Goal: Task Accomplishment & Management: Use online tool/utility

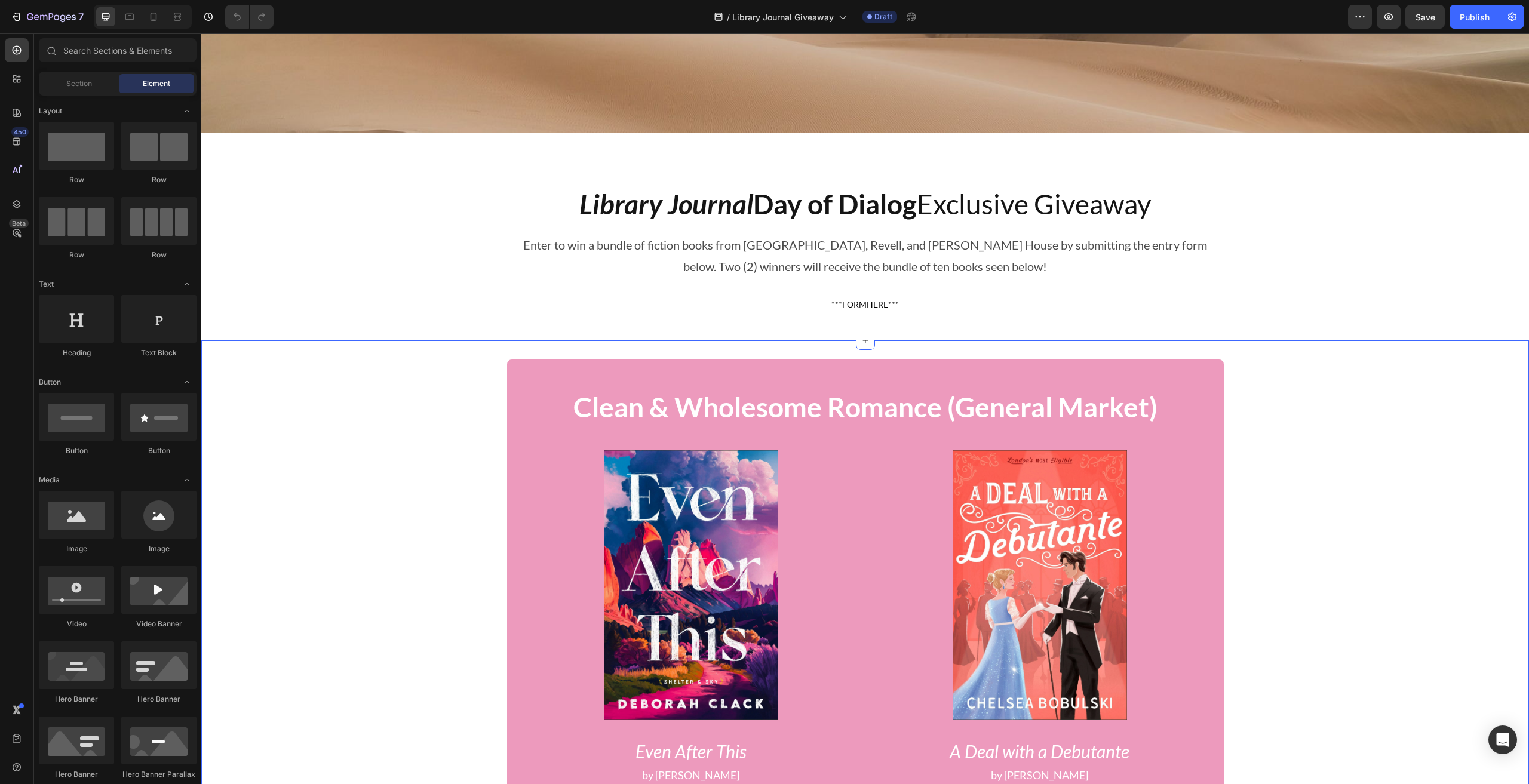
scroll to position [126, 0]
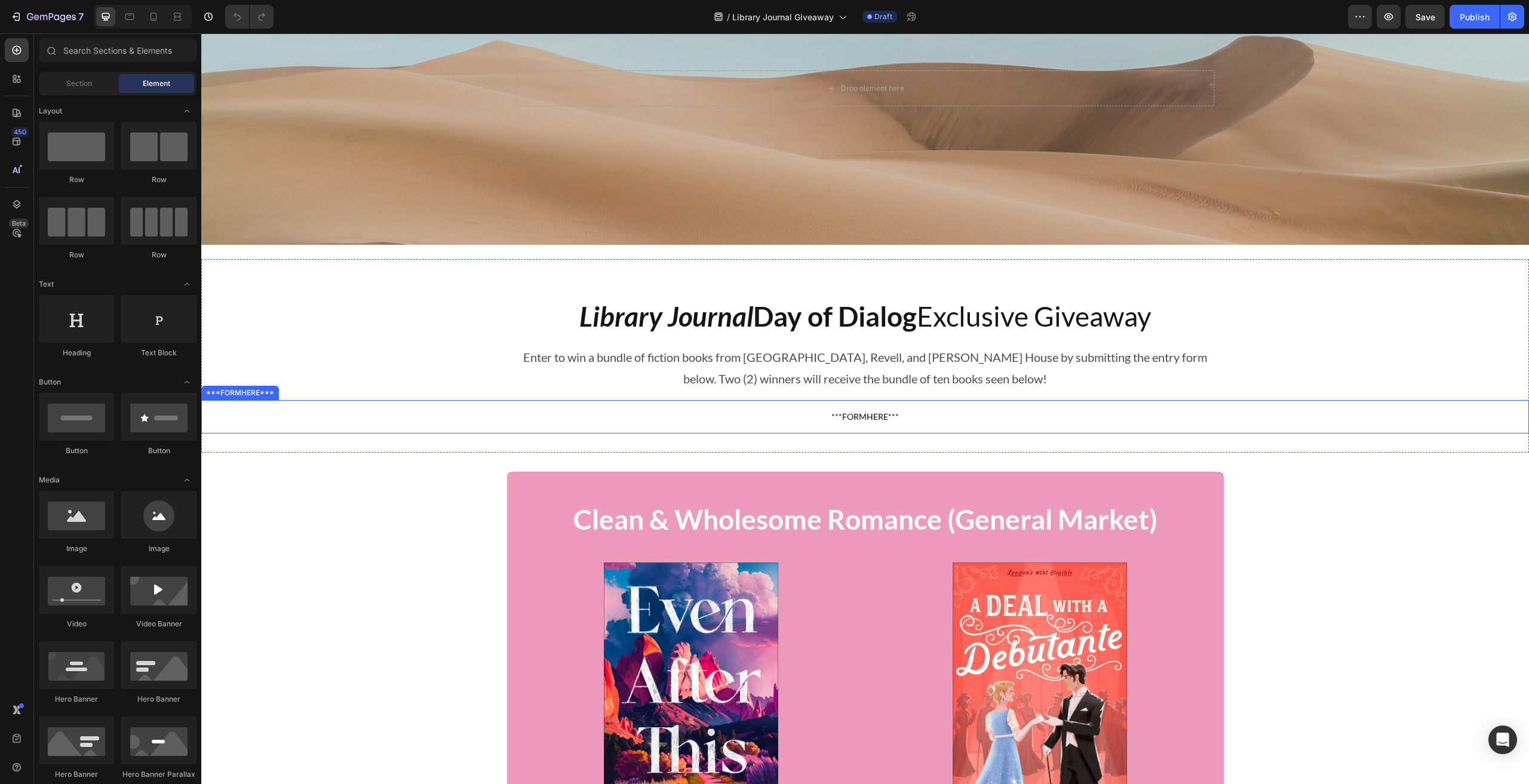
click at [863, 413] on span "***FORMHERE***" at bounding box center [865, 417] width 1328 height 15
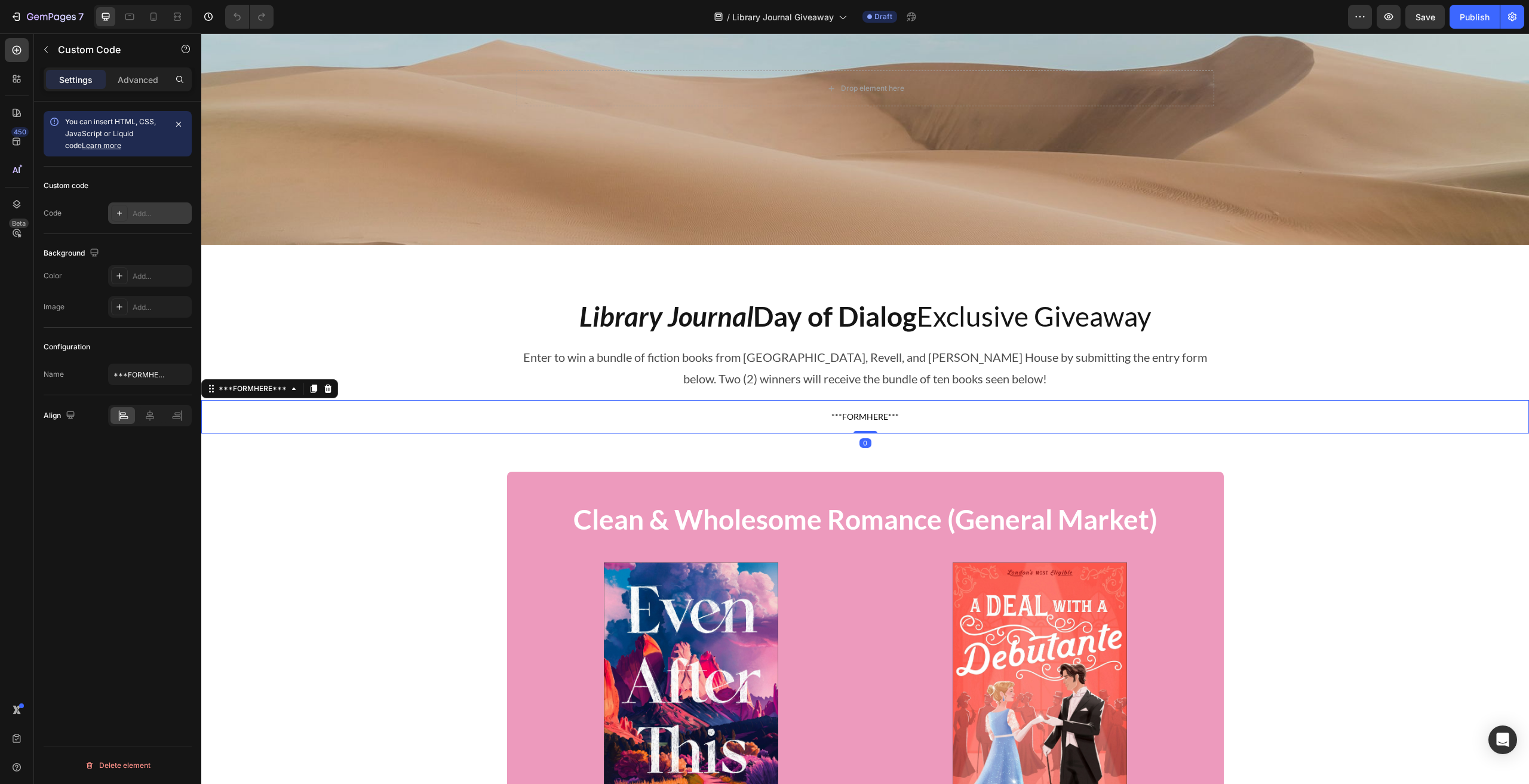
click at [150, 215] on div "Add..." at bounding box center [161, 214] width 56 height 10
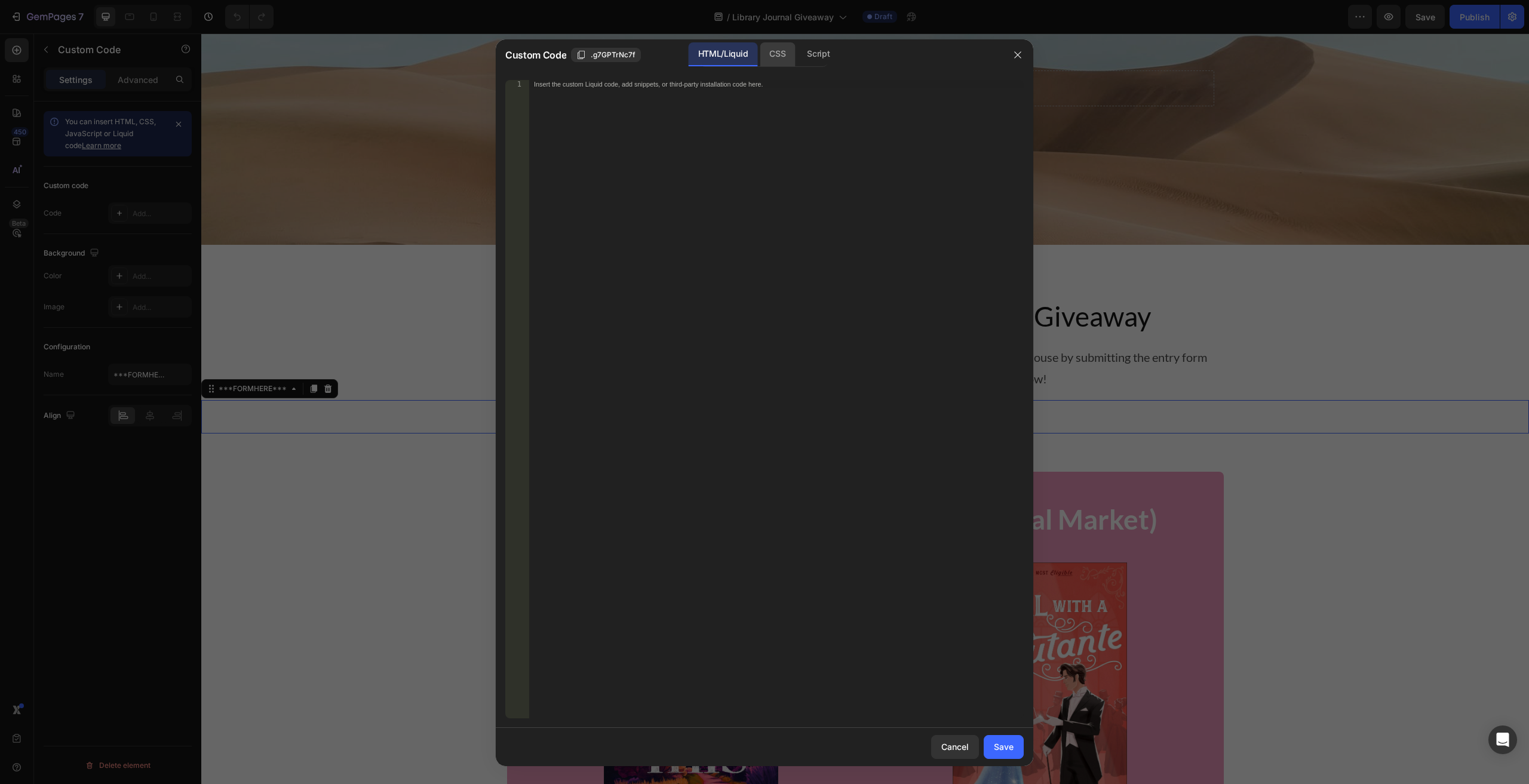
click at [768, 52] on div "CSS" at bounding box center [777, 55] width 36 height 24
click at [719, 97] on div "Insert the CSS code to style your content here." at bounding box center [775, 407] width 494 height 655
paste textarea "}"
type textarea "}"
click at [710, 50] on div "HTML/Liquid" at bounding box center [722, 55] width 69 height 24
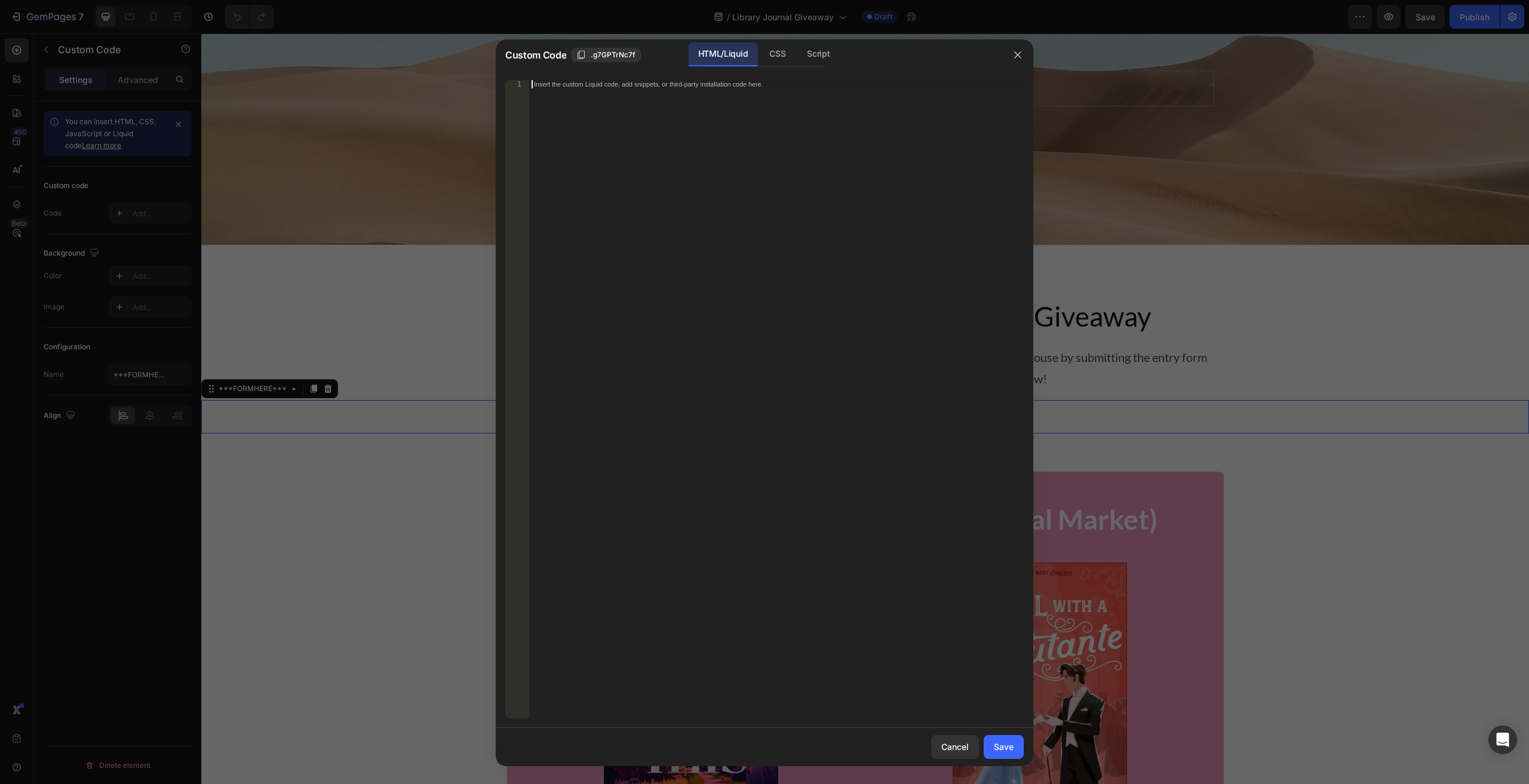
click at [669, 127] on div "Insert the custom Liquid code, add snippets, or third-party installation code h…" at bounding box center [775, 407] width 494 height 655
paste textarea "</html>"
type textarea "</html>"
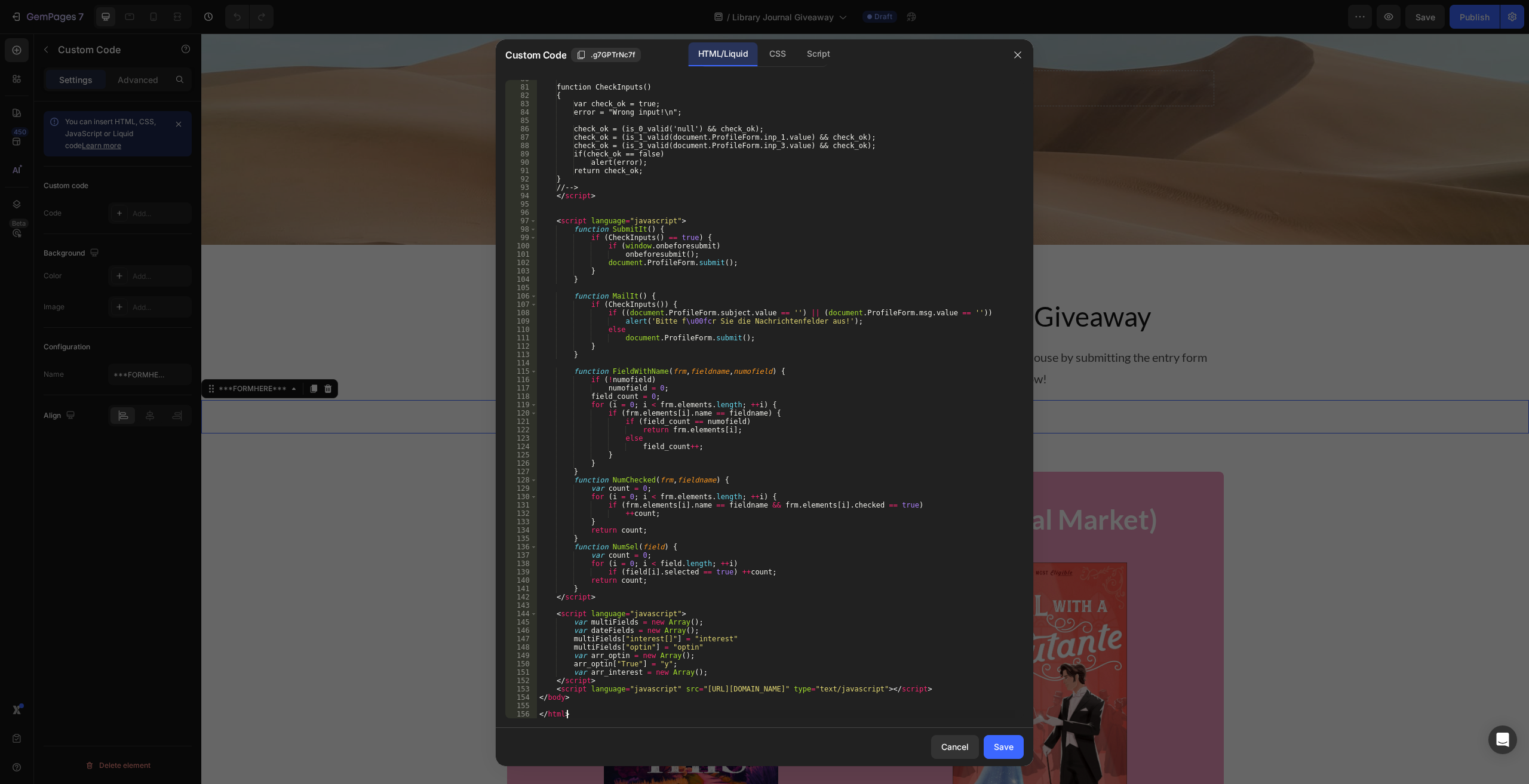
scroll to position [716, 0]
drag, startPoint x: 1007, startPoint y: 744, endPoint x: 1008, endPoint y: 734, distance: 10.0
click at [1007, 743] on div "Save" at bounding box center [1003, 747] width 20 height 12
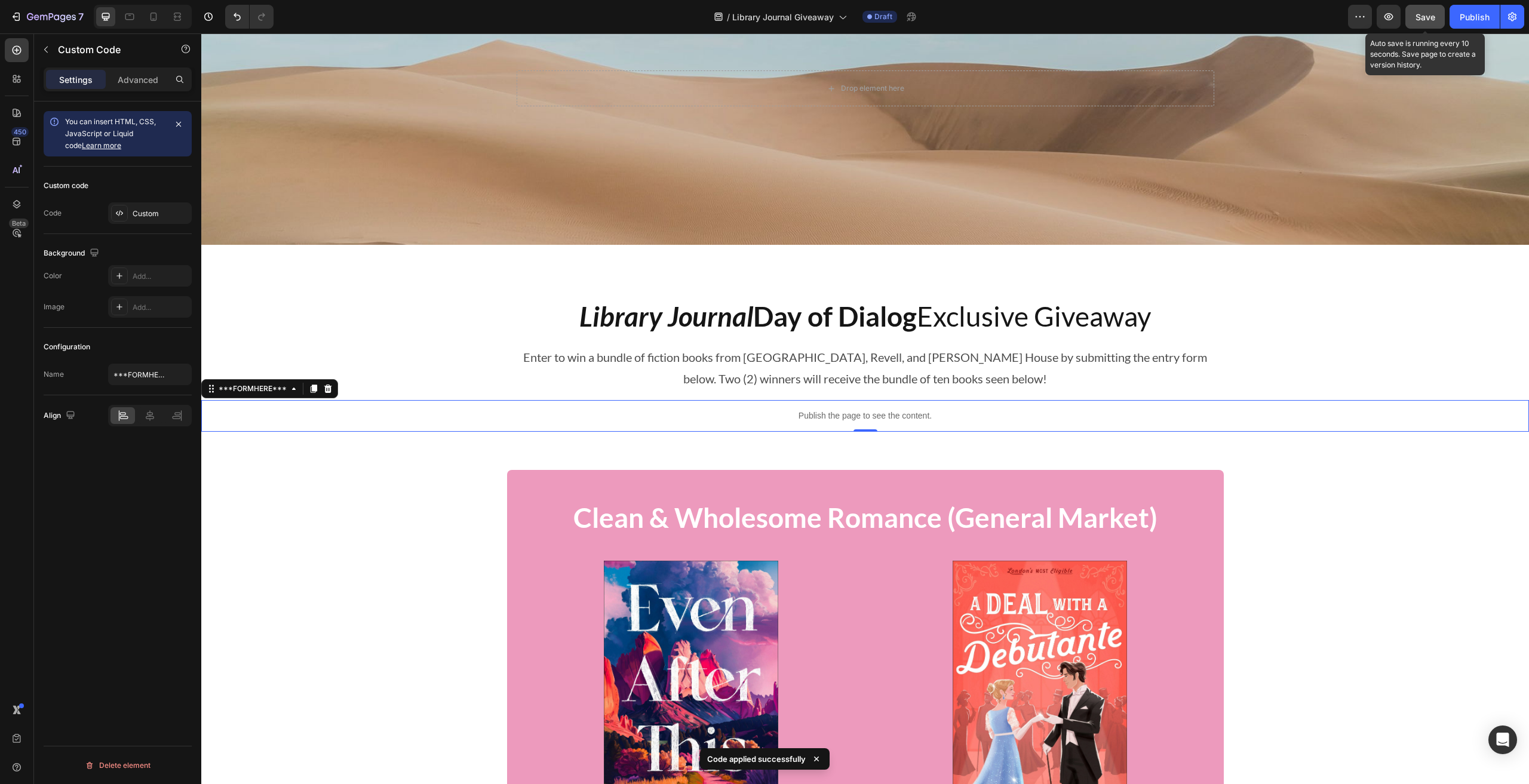
click at [1426, 22] on span "Save" at bounding box center [1425, 17] width 20 height 10
click at [1386, 14] on icon "button" at bounding box center [1388, 16] width 12 height 12
click at [147, 214] on div "Custom" at bounding box center [161, 214] width 56 height 10
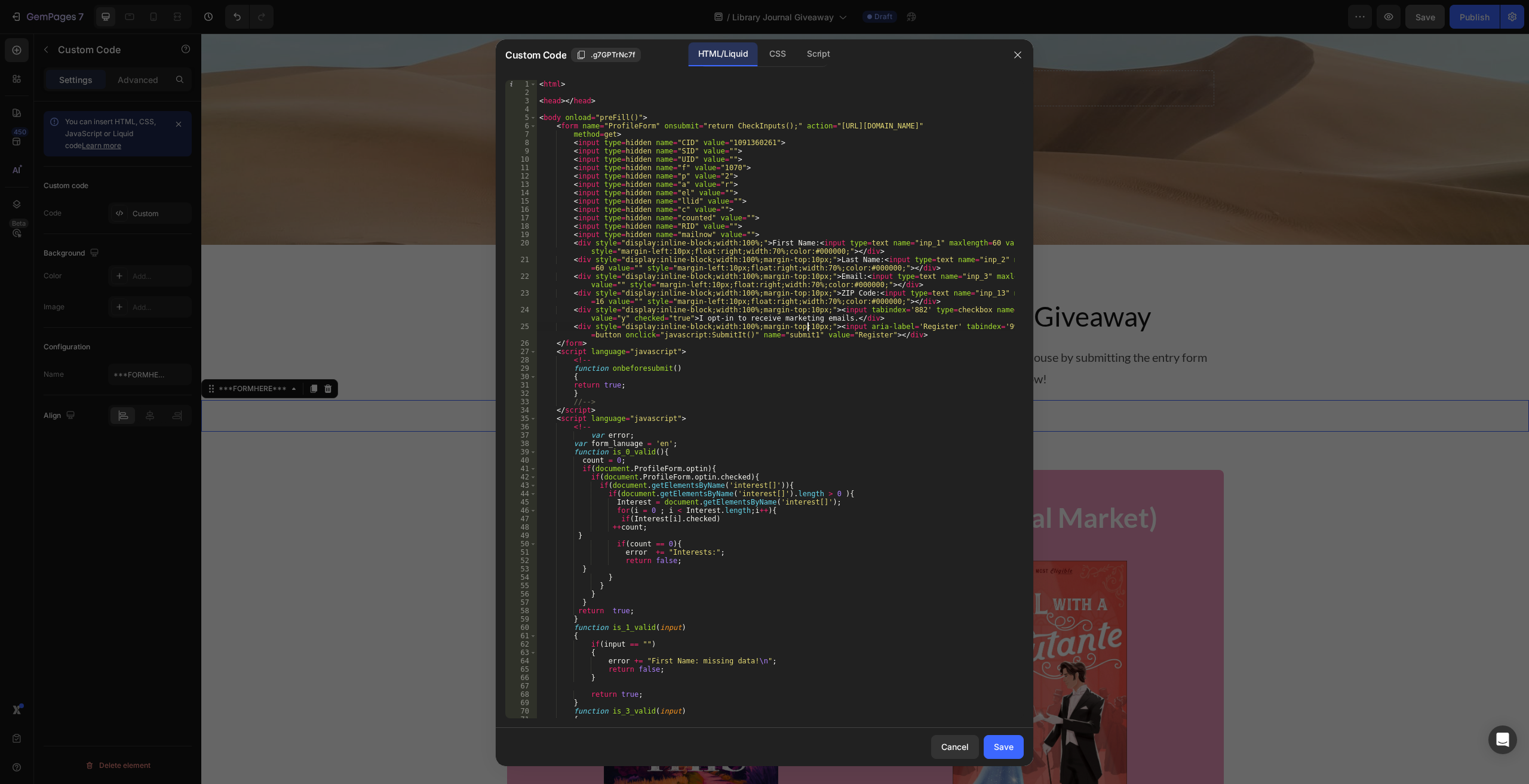
click at [808, 326] on div "< html > < head > </ head > < body onload = "preFill()" > < form name = "Profil…" at bounding box center [775, 407] width 478 height 655
type textarea "<div style="display:inline-block;width:100%;margin-top:10px;text-align:center;"…"
click at [1006, 741] on div "Save" at bounding box center [1003, 747] width 20 height 12
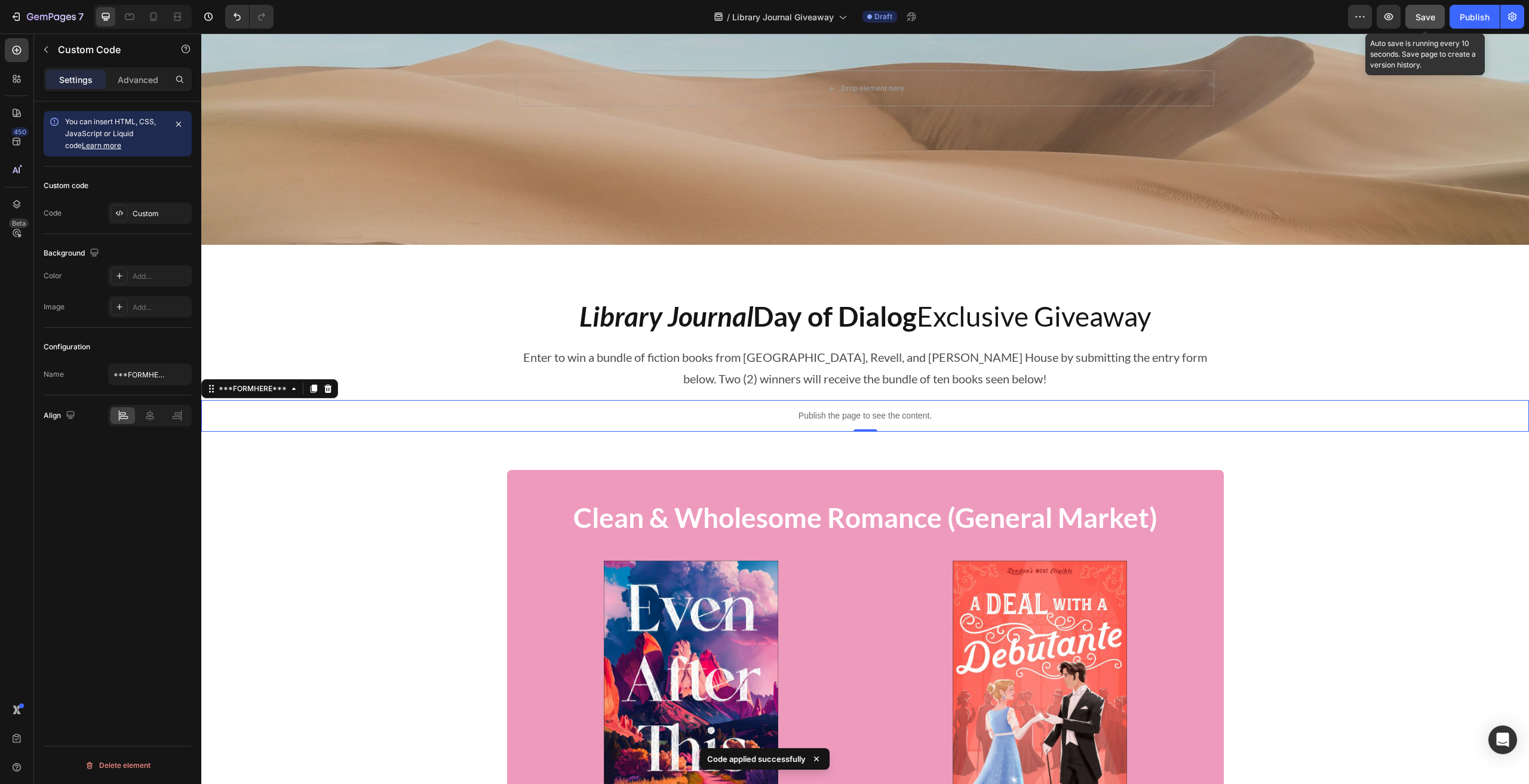
click at [1424, 13] on span "Save" at bounding box center [1425, 17] width 20 height 10
click at [1388, 15] on icon "button" at bounding box center [1388, 16] width 12 height 12
click at [139, 215] on div "Custom" at bounding box center [161, 214] width 56 height 10
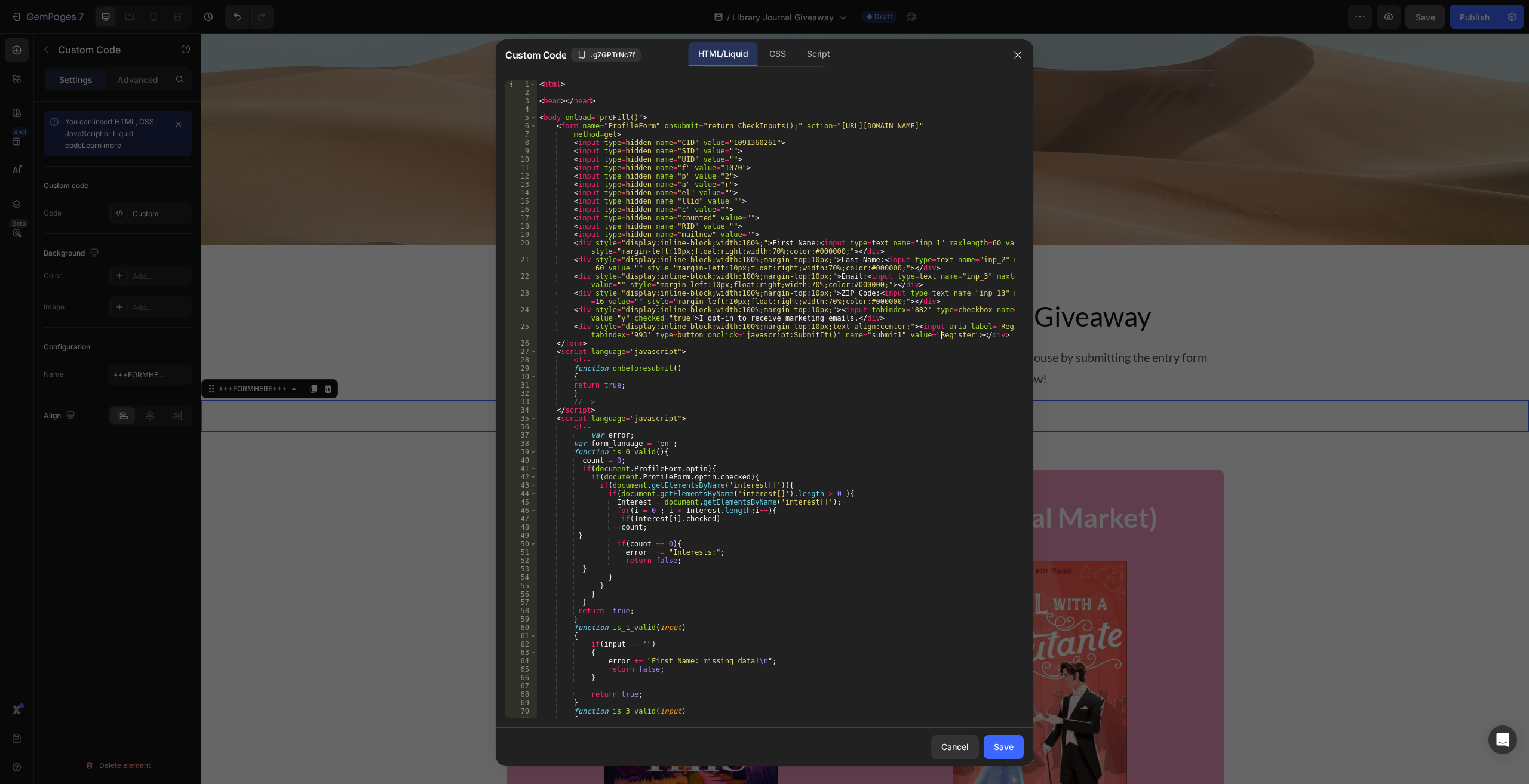
click at [942, 334] on div "< html > < head > </ head > < body onload = "preFill()" > < form name = "Profil…" at bounding box center [775, 407] width 478 height 655
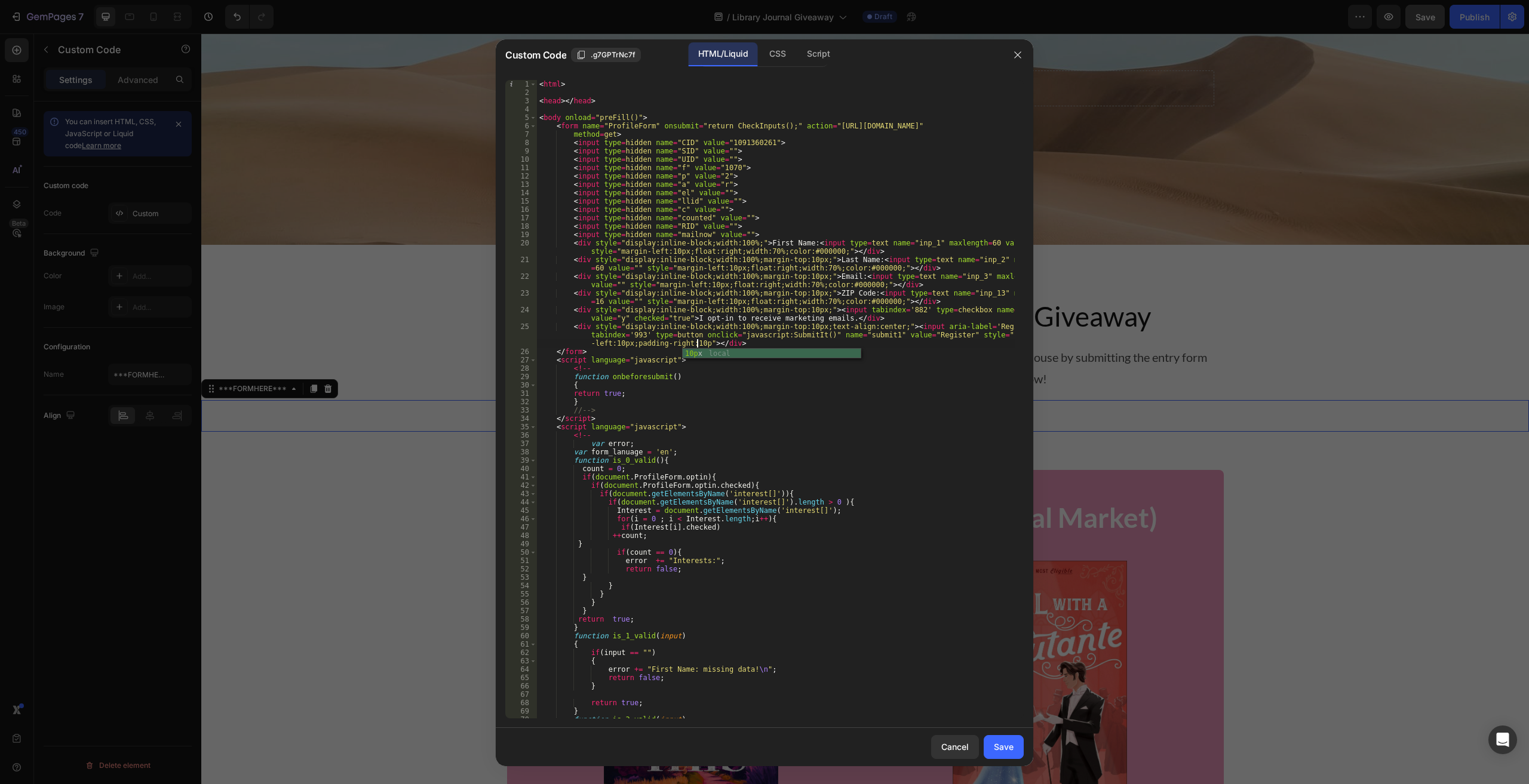
scroll to position [0, 82]
type textarea "<div style="display:inline-block;width:100%;margin-top:10px;text-align:center;"…"
click at [1009, 743] on div "Save" at bounding box center [1003, 747] width 20 height 12
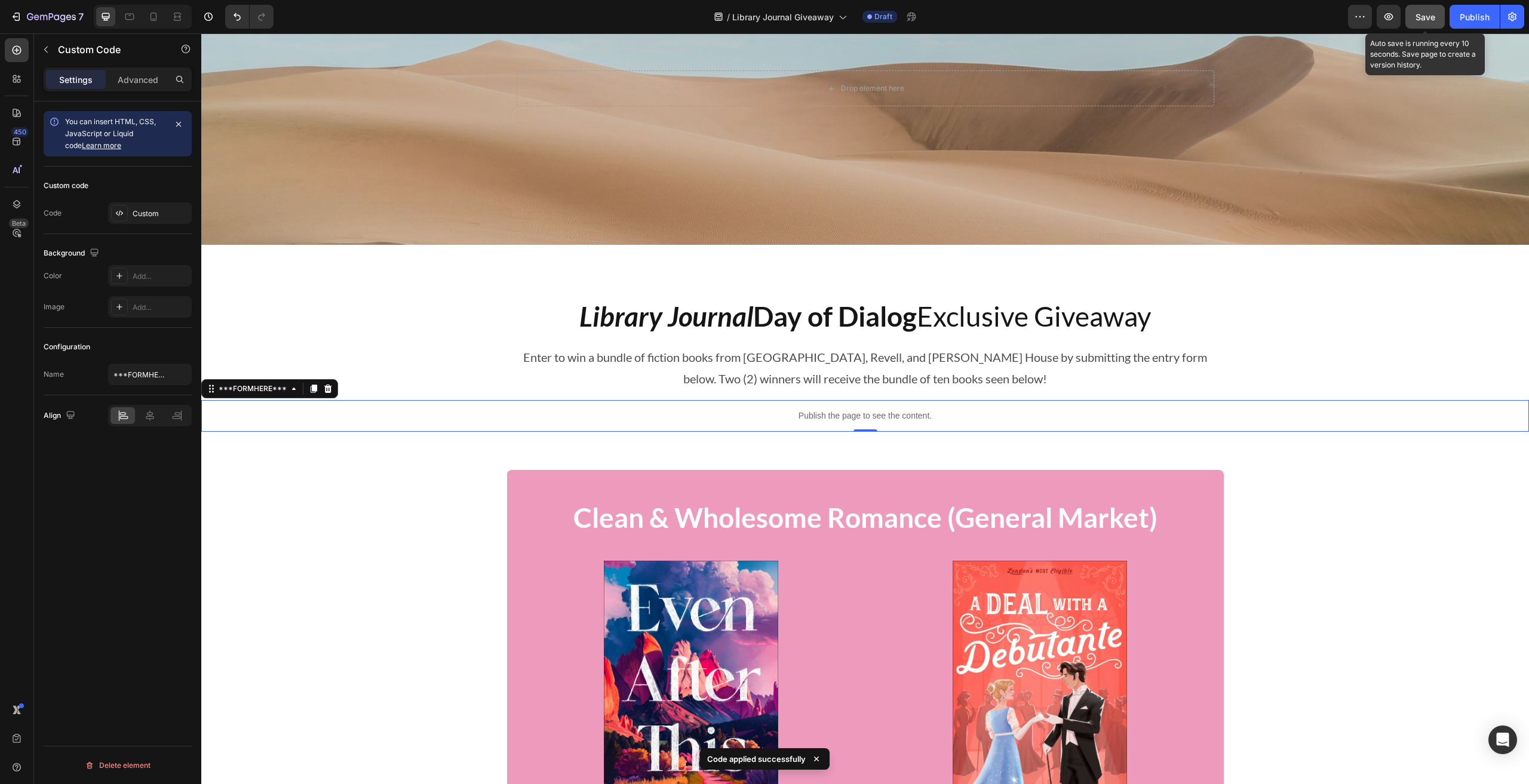
click at [1420, 16] on span "Save" at bounding box center [1425, 17] width 20 height 10
click at [1394, 16] on icon "button" at bounding box center [1388, 16] width 12 height 12
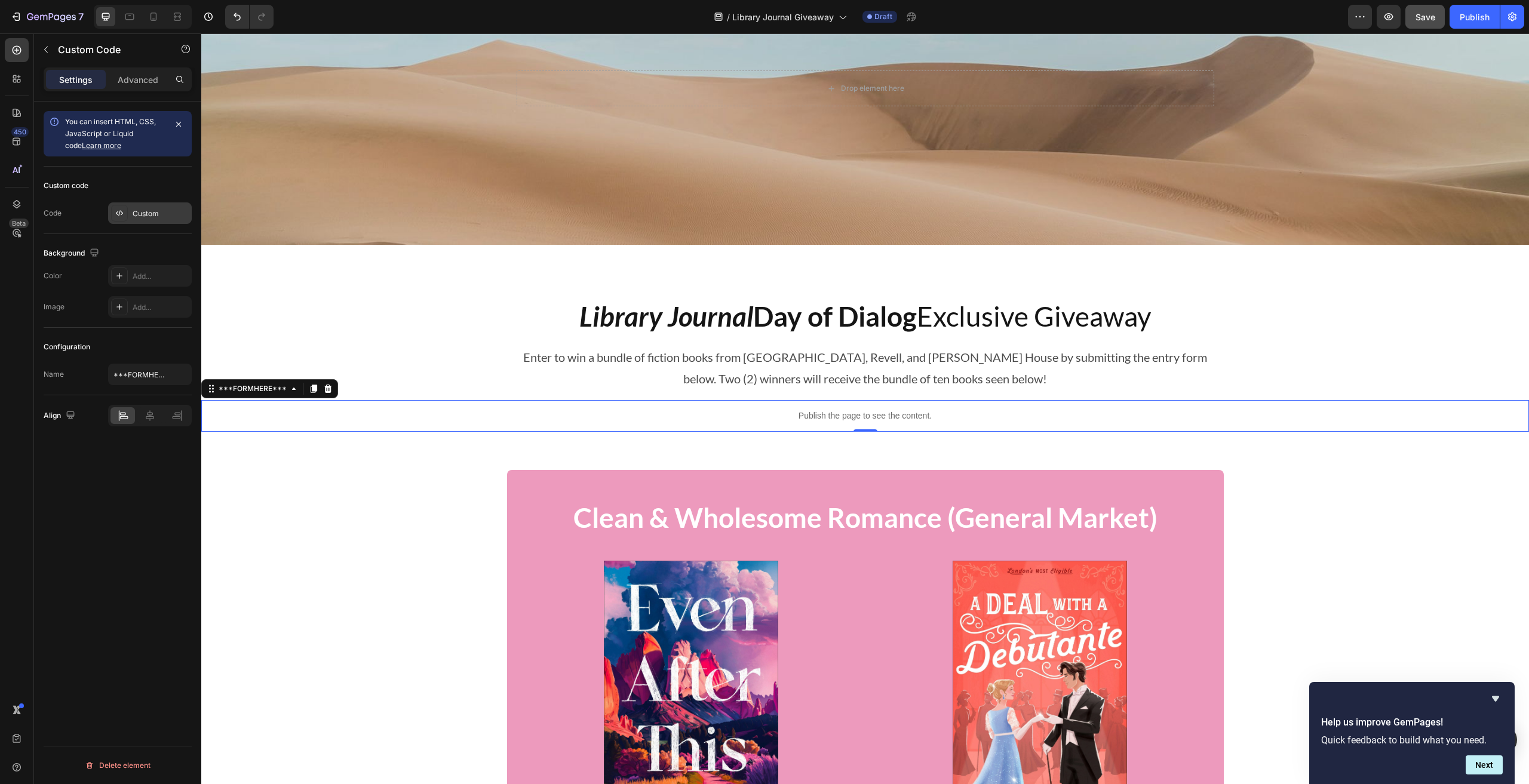
click at [132, 214] on div "Custom" at bounding box center [149, 213] width 83 height 22
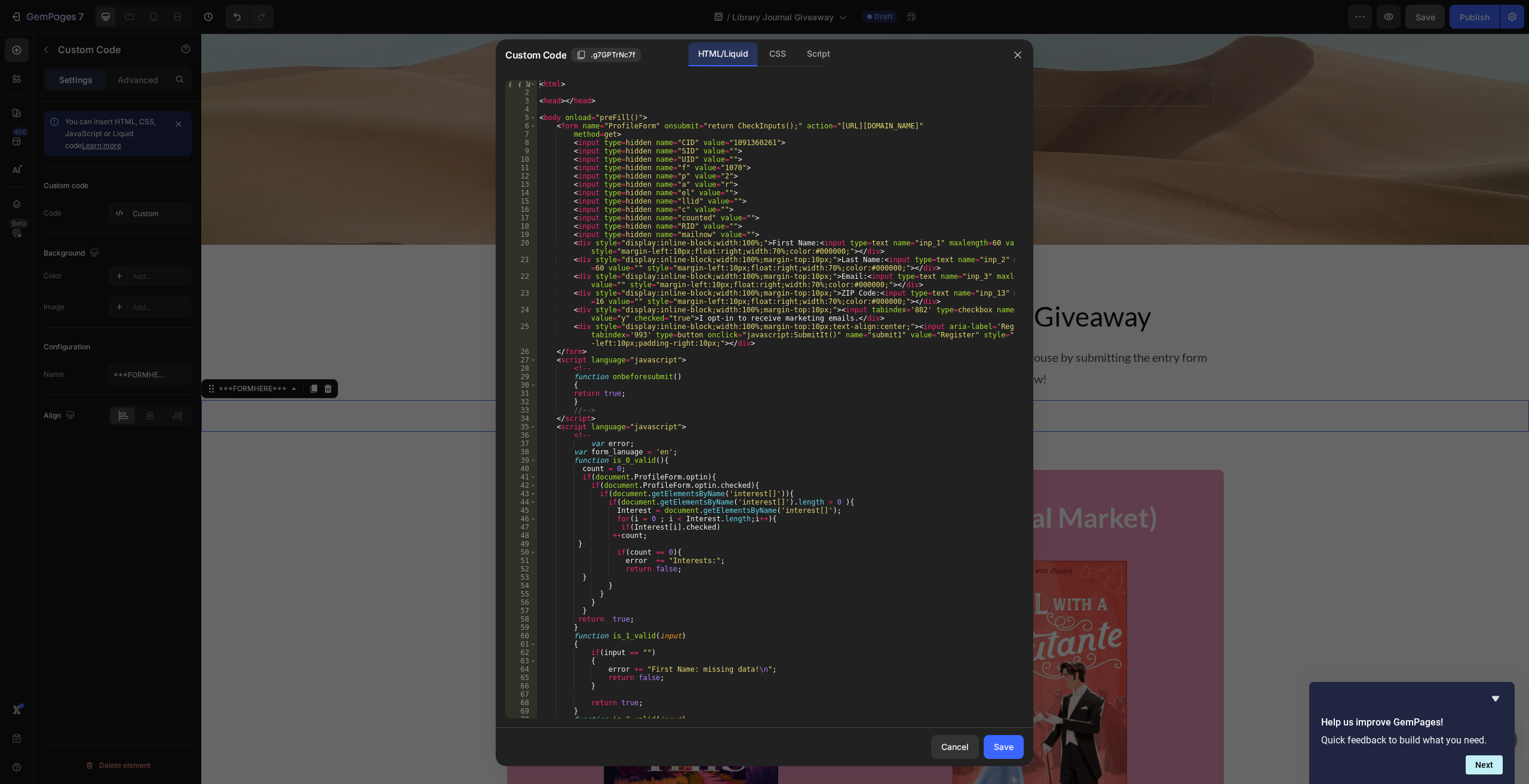
click at [613, 341] on div "< html > < head > </ head > < body onload = "preFill()" > < form name = "Profil…" at bounding box center [775, 407] width 478 height 655
type textarea "<div style="display:inline-block;width:100%;margin-top:10px;text-align:center;"…"
click at [1021, 750] on button "Save" at bounding box center [1004, 748] width 40 height 24
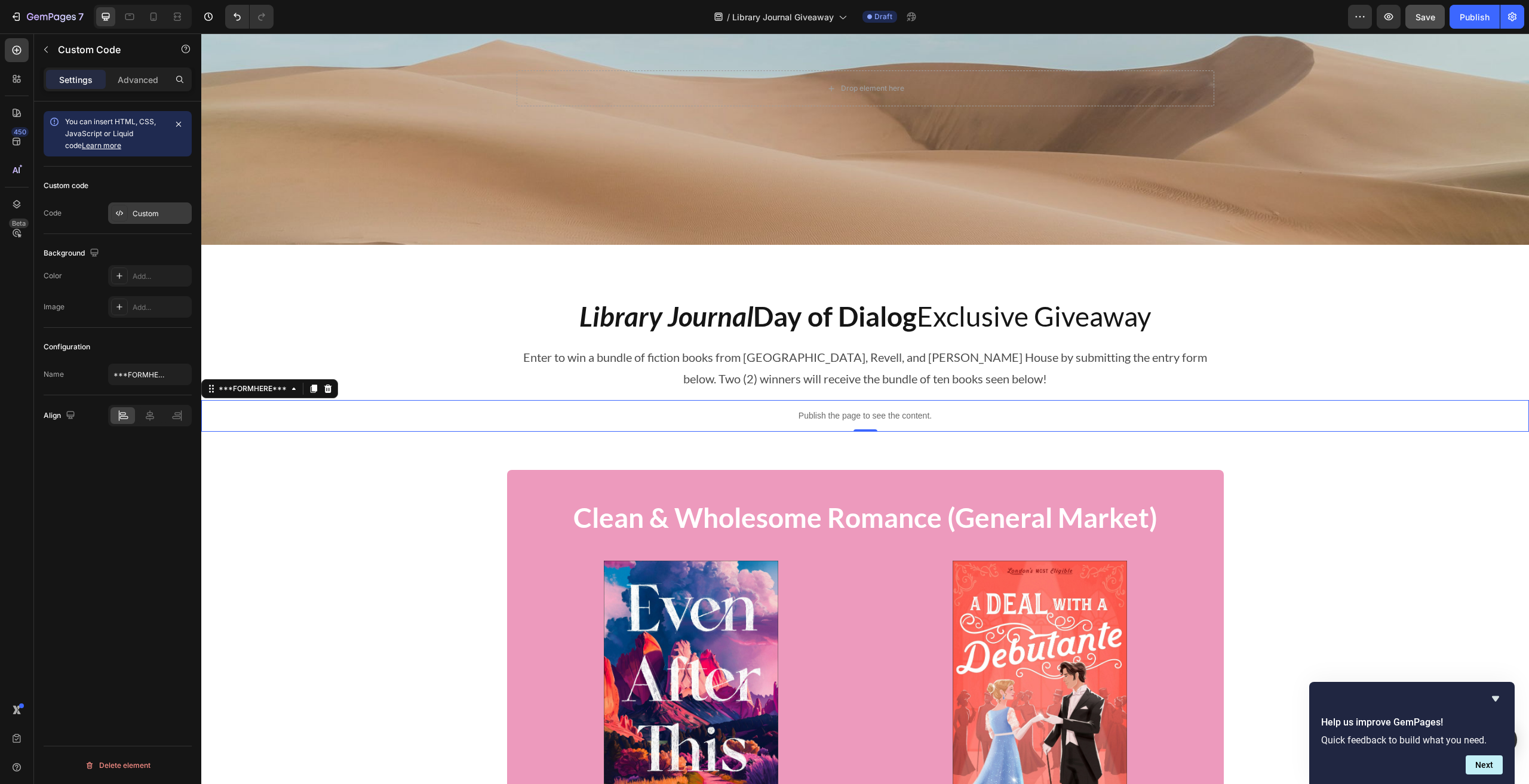
click at [148, 209] on div "Custom" at bounding box center [161, 214] width 56 height 10
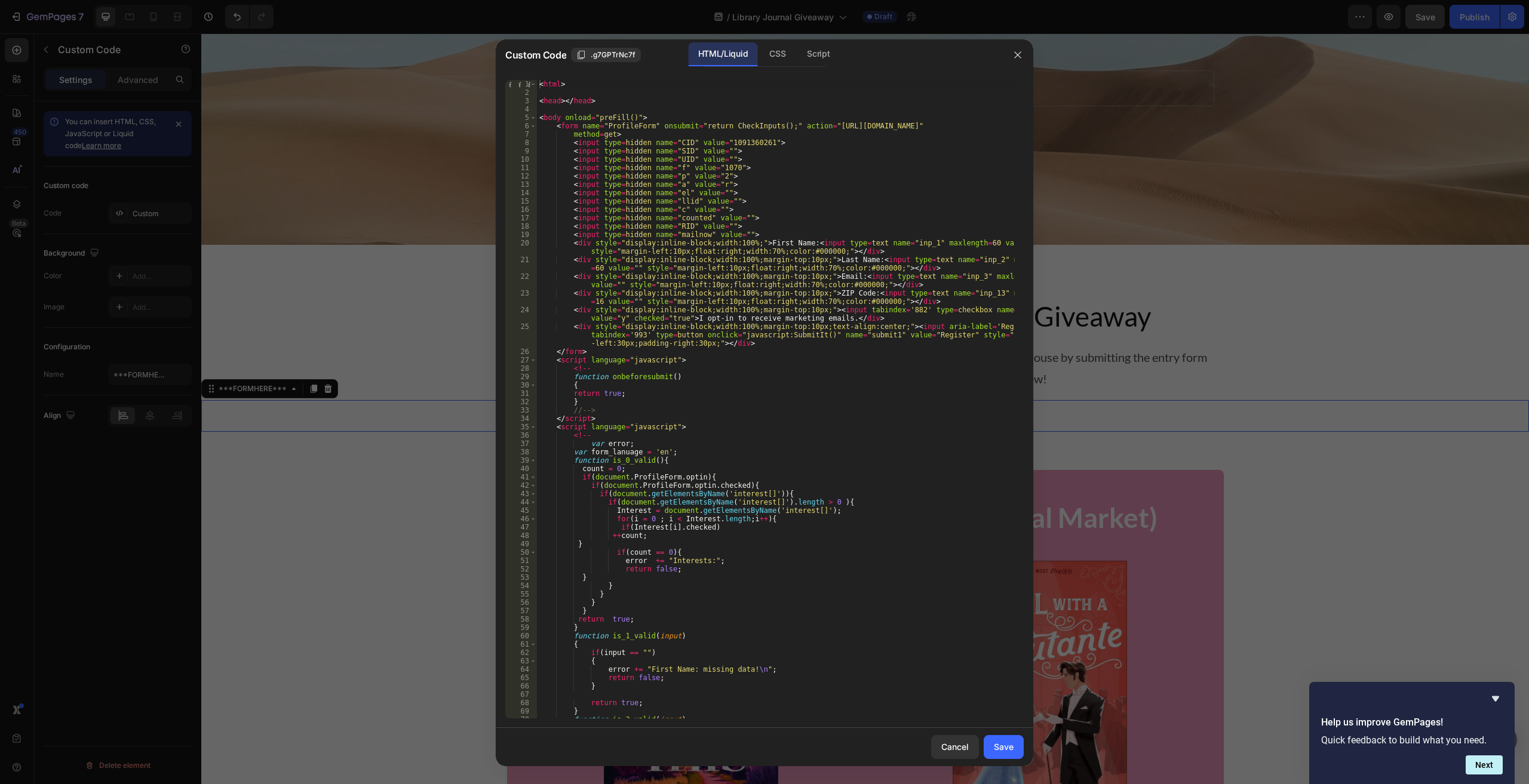
click at [728, 296] on div "< html > < head > </ head > < body onload = "preFill()" > < form name = "Profil…" at bounding box center [775, 407] width 478 height 655
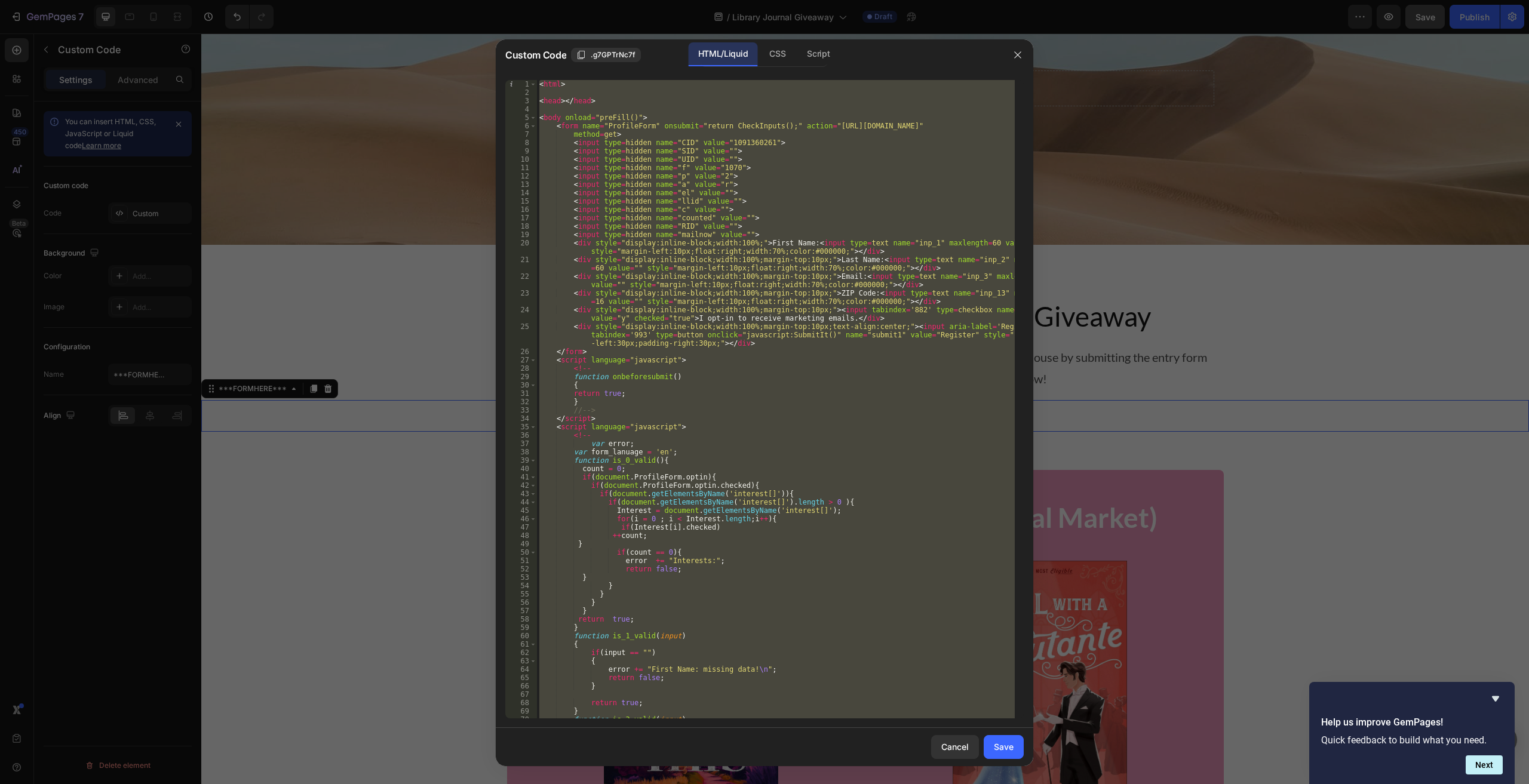
click at [788, 211] on div "< html > < head > </ head > < body onload = "preFill()" > < form name = "Profil…" at bounding box center [775, 399] width 478 height 638
paste textarea
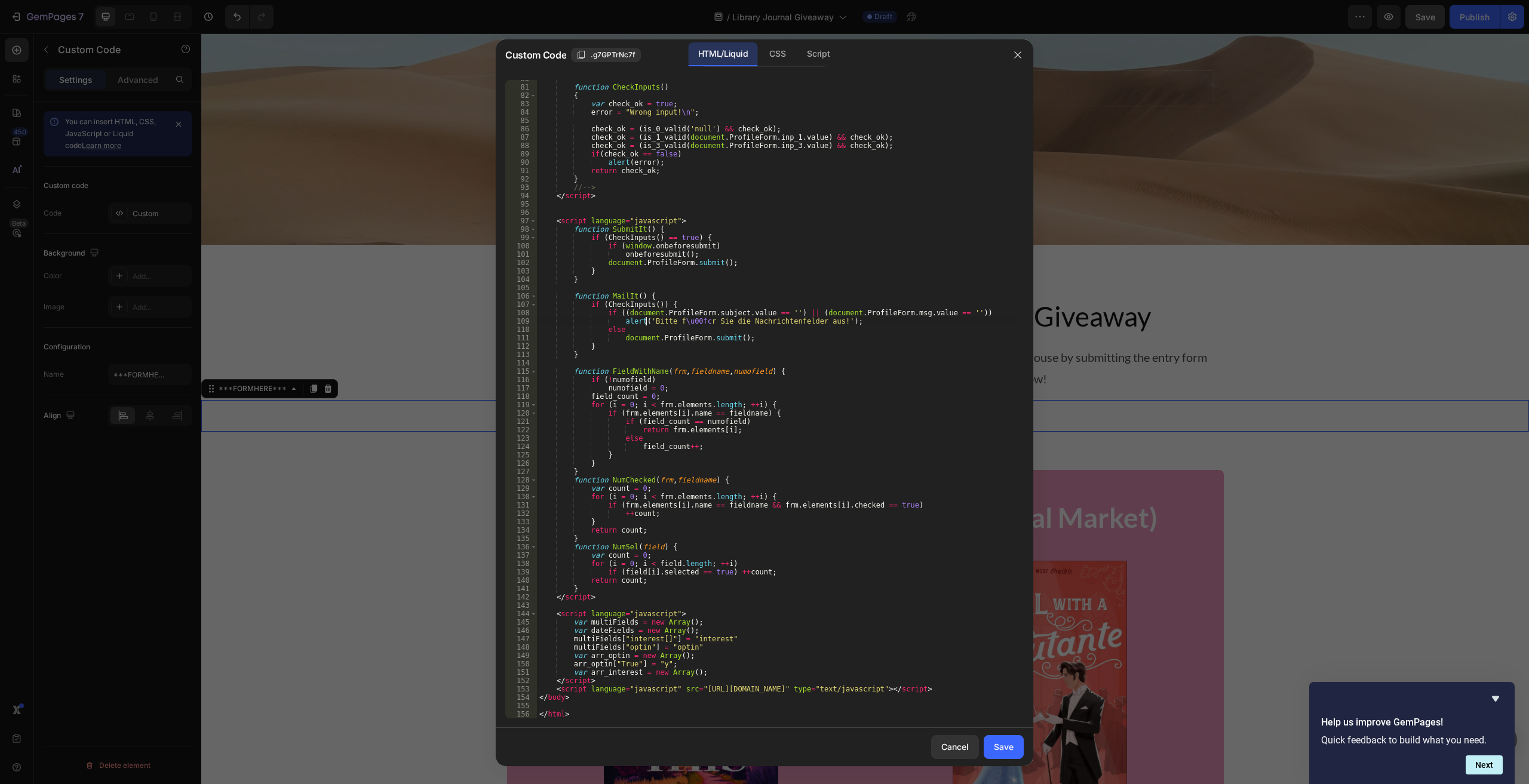
click at [647, 318] on div "function CheckInputs ( ) { var check_ok = true ; error = "Wrong input! \n " ; c…" at bounding box center [775, 402] width 478 height 655
click at [823, 323] on div "function CheckInputs ( ) { var check_ok = true ; error = "Wrong input! \n " ; c…" at bounding box center [775, 402] width 478 height 655
type textarea "alert('Please provide the missing information.');"
click at [995, 743] on div "Save" at bounding box center [1003, 747] width 20 height 12
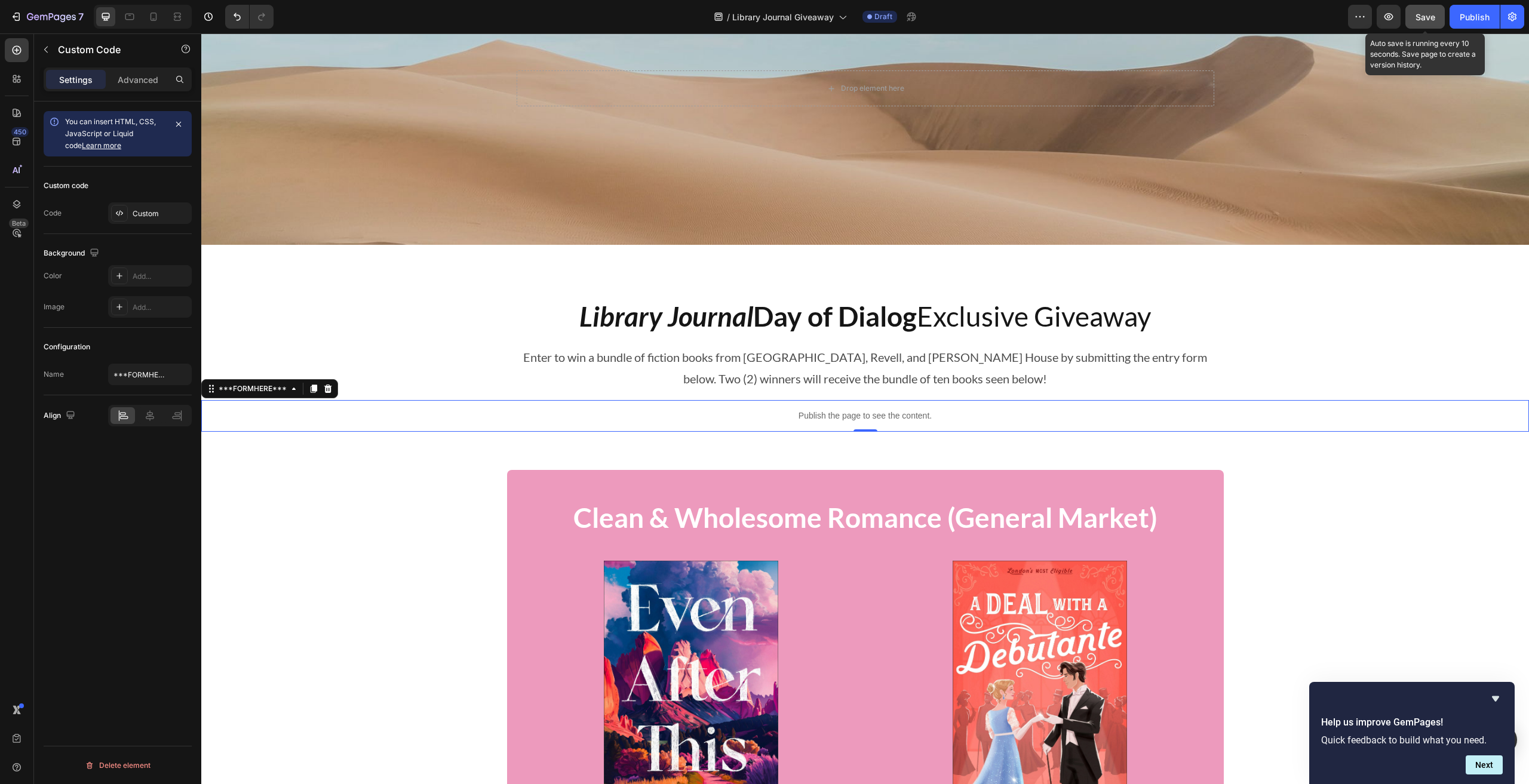
click at [1428, 10] on div "Save" at bounding box center [1425, 16] width 20 height 12
click at [1388, 16] on icon "button" at bounding box center [1388, 16] width 12 height 12
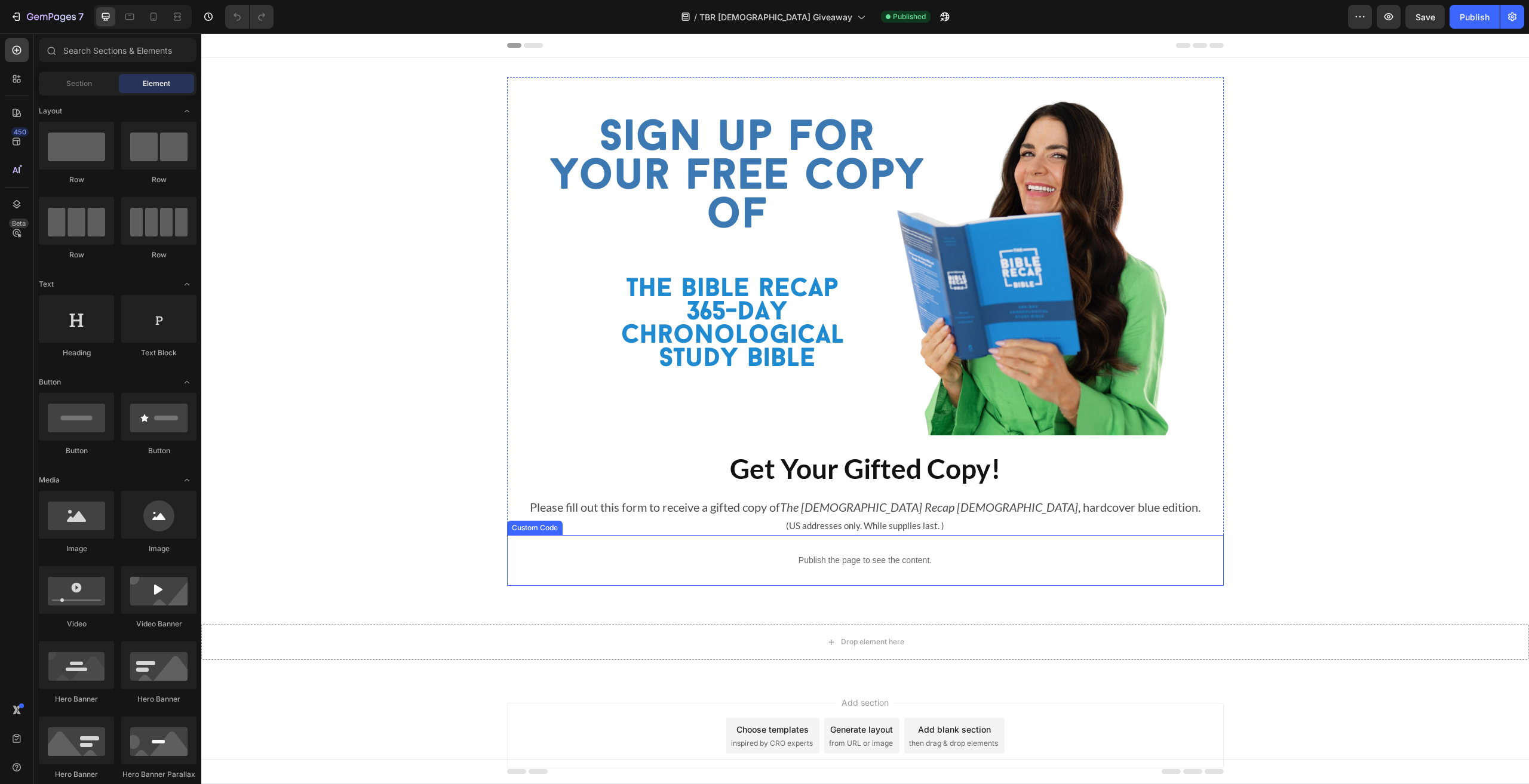
click at [871, 554] on p "Publish the page to see the content." at bounding box center [865, 560] width 716 height 12
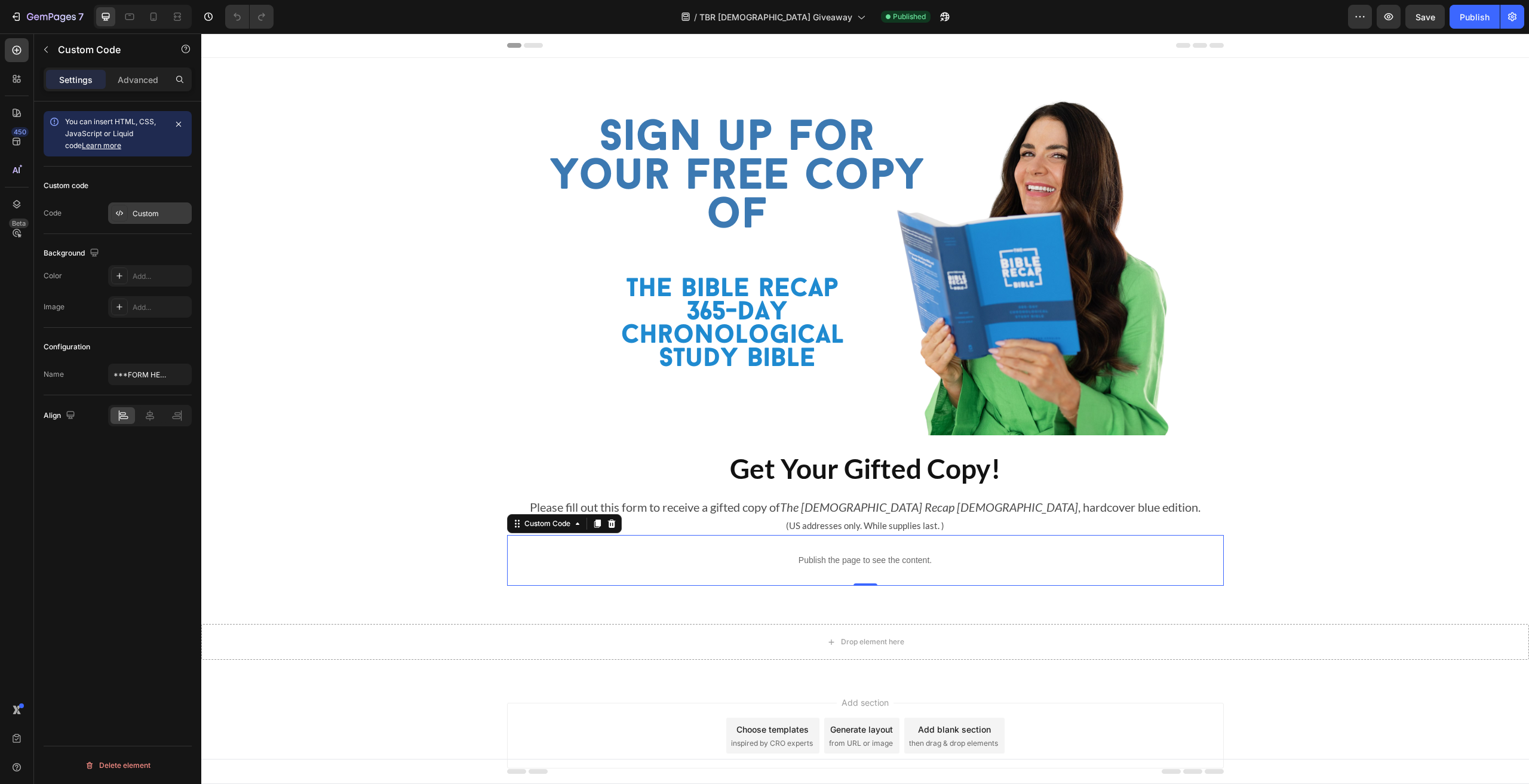
click at [146, 209] on div "Custom" at bounding box center [161, 214] width 56 height 10
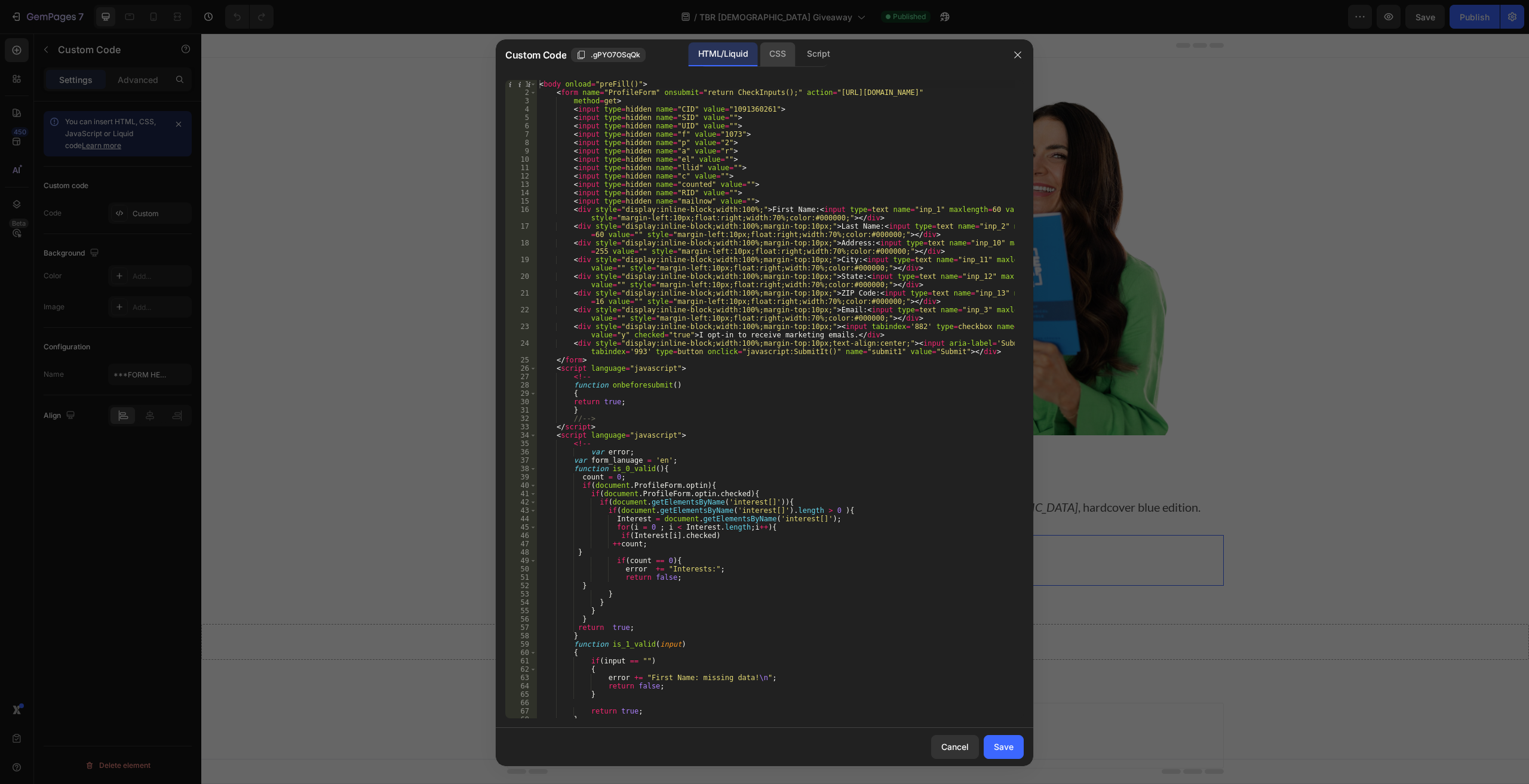
click at [773, 51] on div "CSS" at bounding box center [777, 55] width 36 height 24
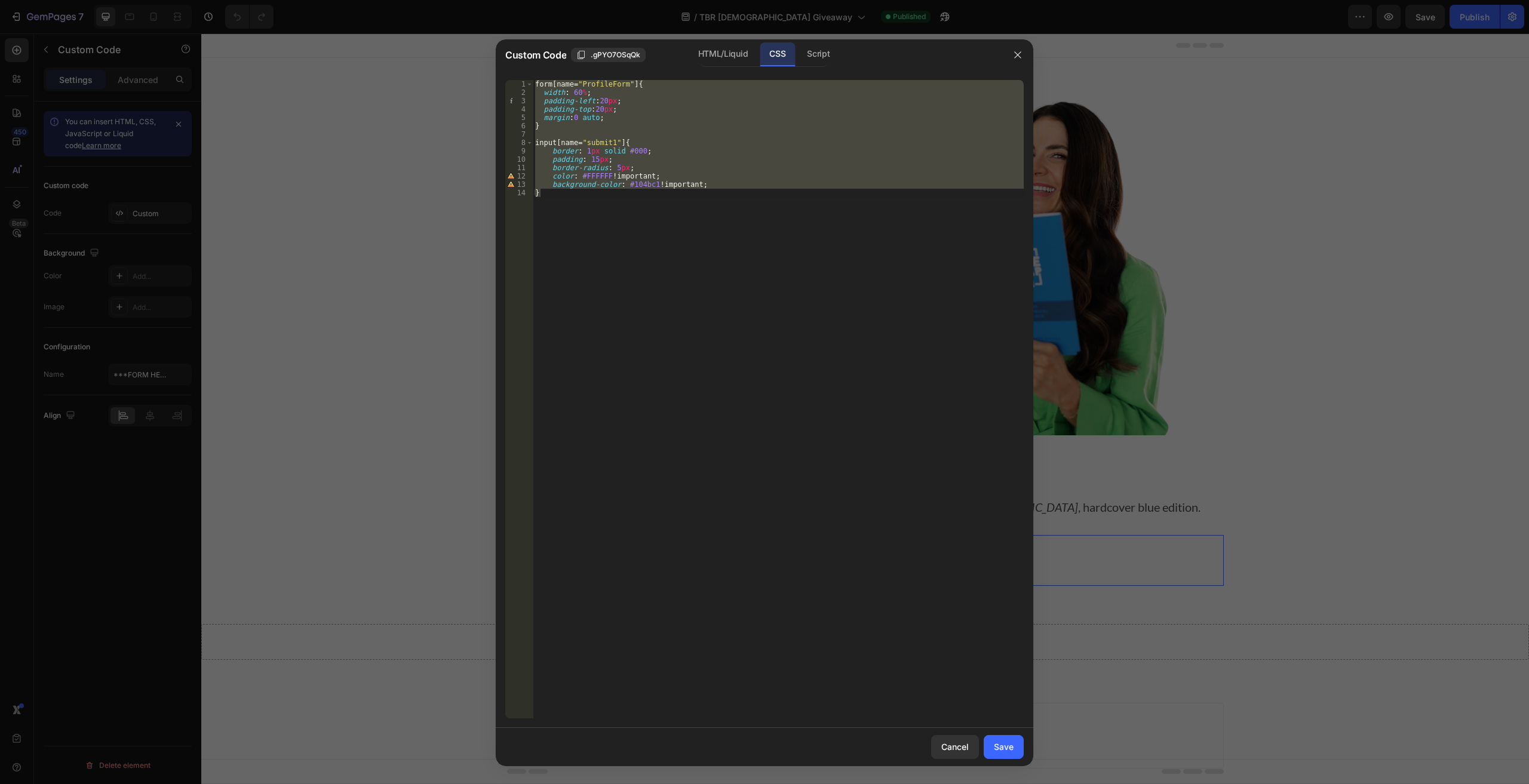
click at [702, 245] on div "form [ name = " ProfileForm " ] { width : 60 % ; padding-left : 20 px ; padding…" at bounding box center [777, 399] width 491 height 638
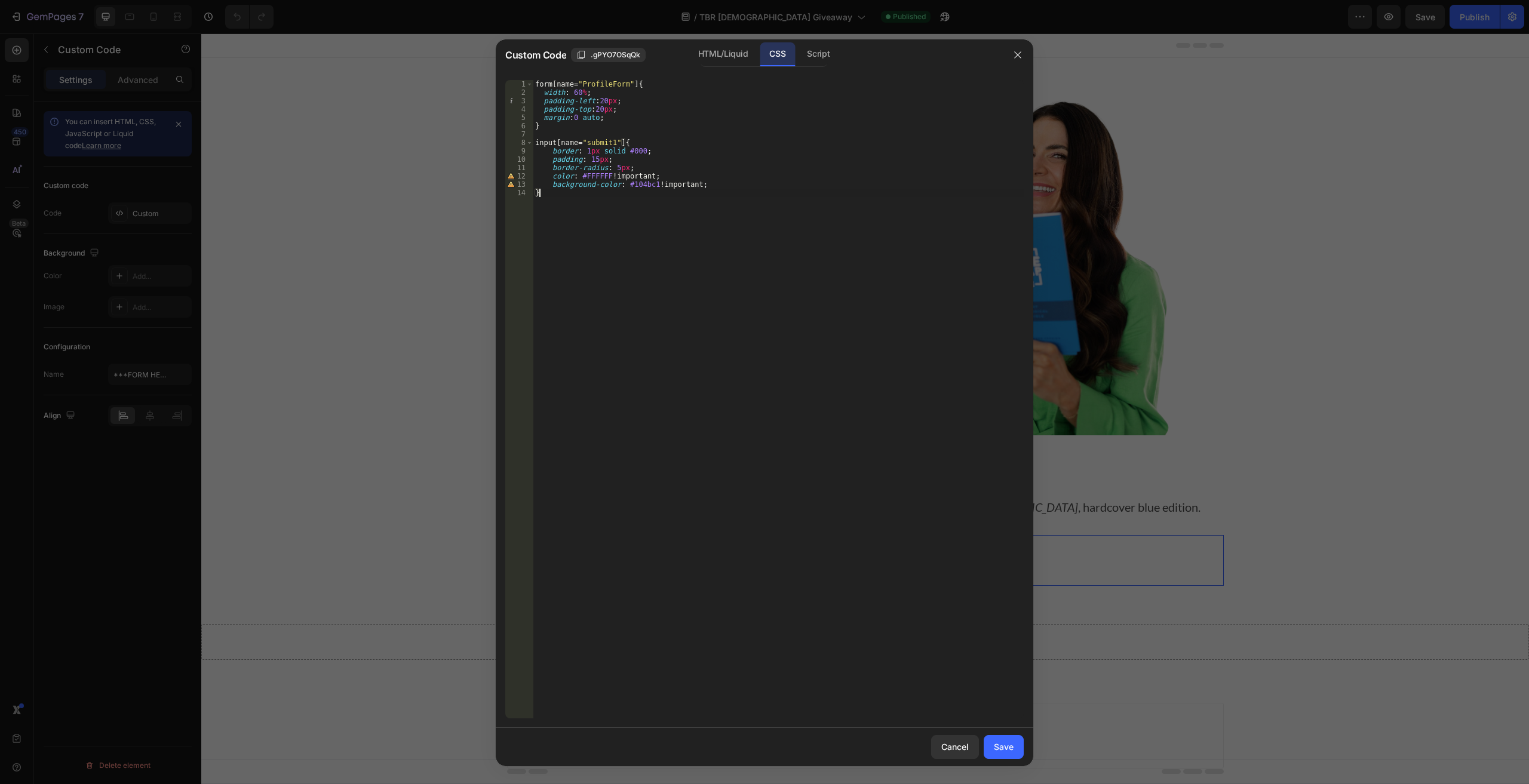
type textarea "background-color: #104bc1 !important; }"
